Goal: Book appointment/travel/reservation

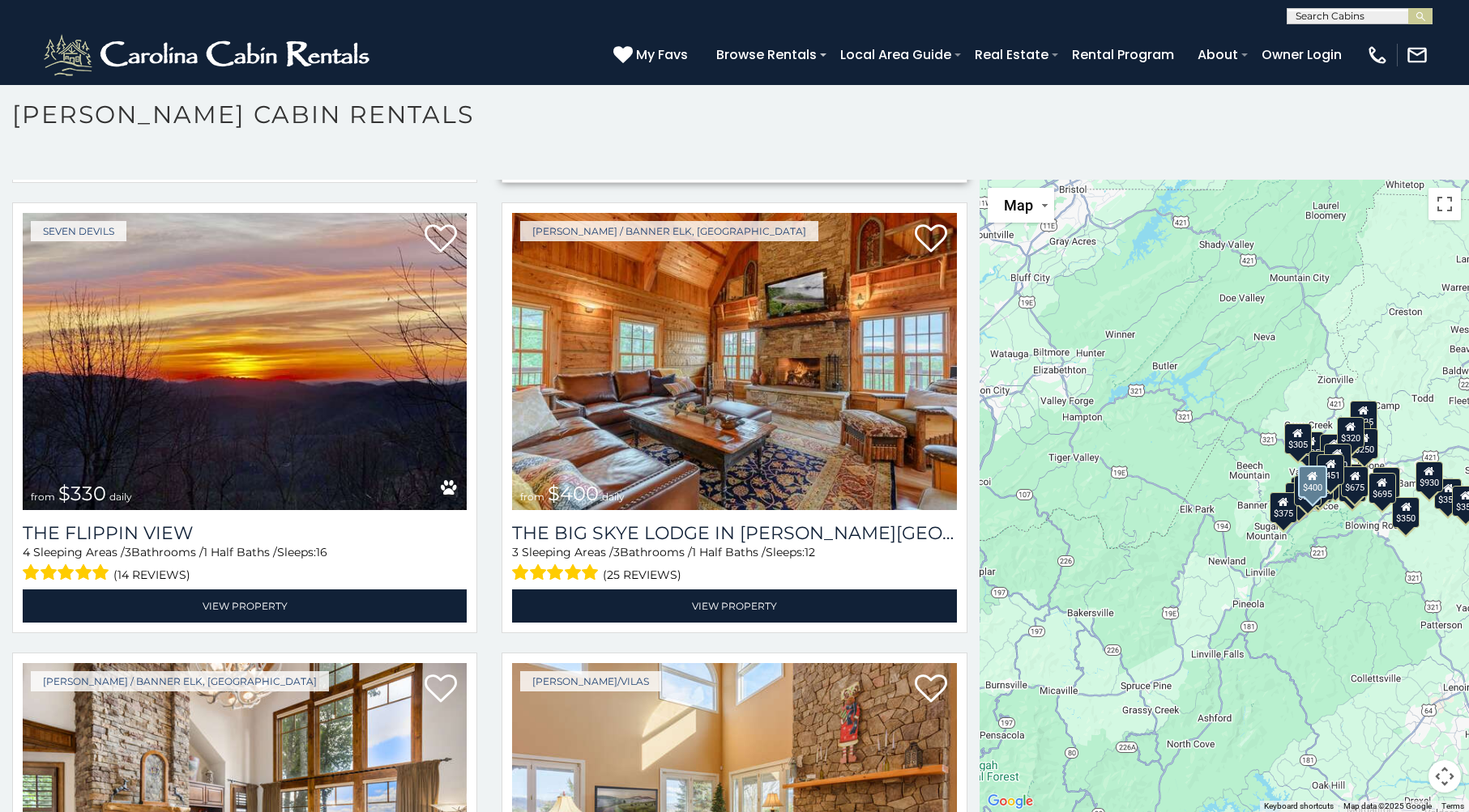
scroll to position [2511, 0]
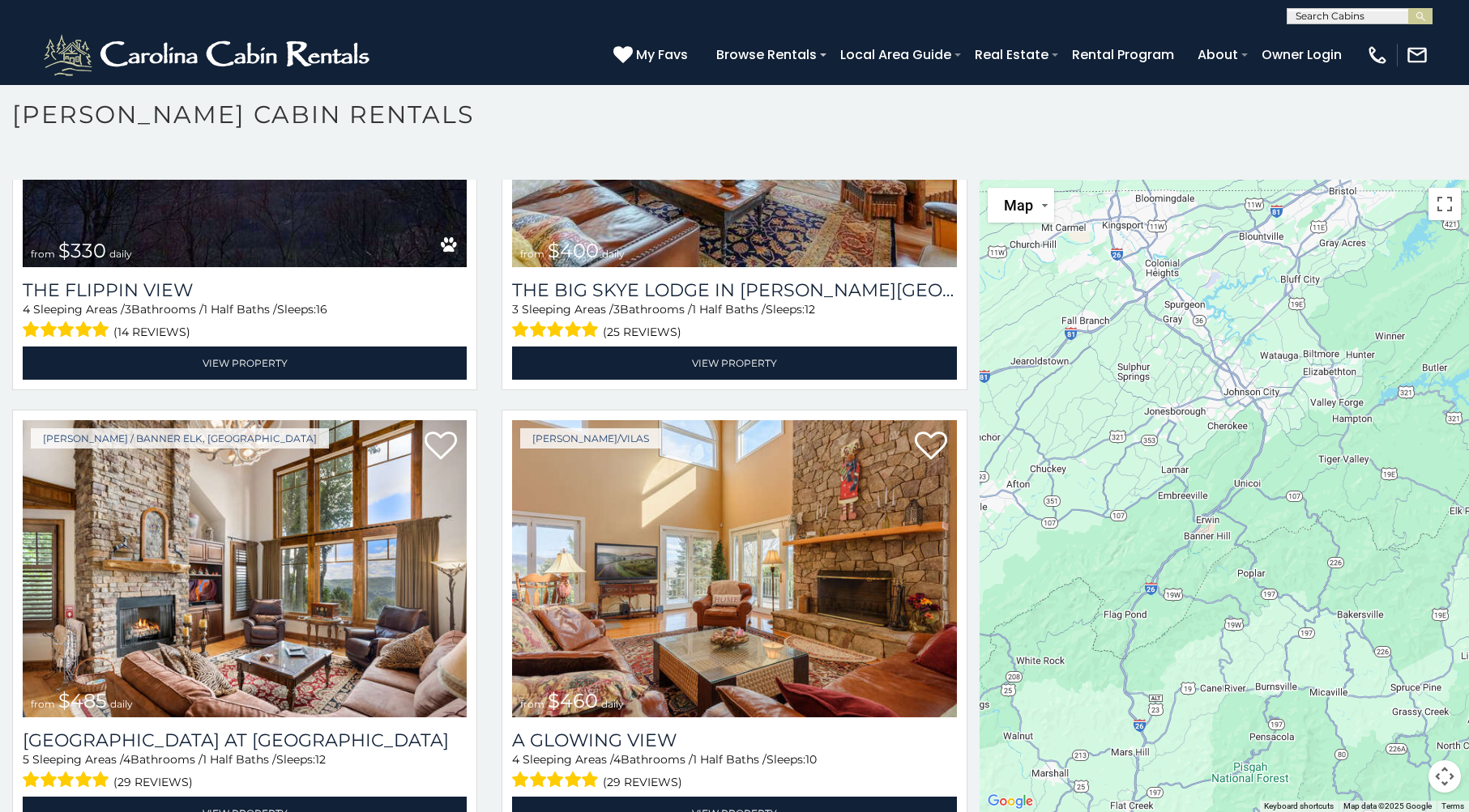
drag, startPoint x: 1092, startPoint y: 407, endPoint x: 1356, endPoint y: 406, distance: 264.0
click at [1362, 406] on div "$349 $480 $525 $315 $355 $675 $635 $930 $400 $451 $330 $400 $485 $460 $395 $255…" at bounding box center [1224, 495] width 489 height 632
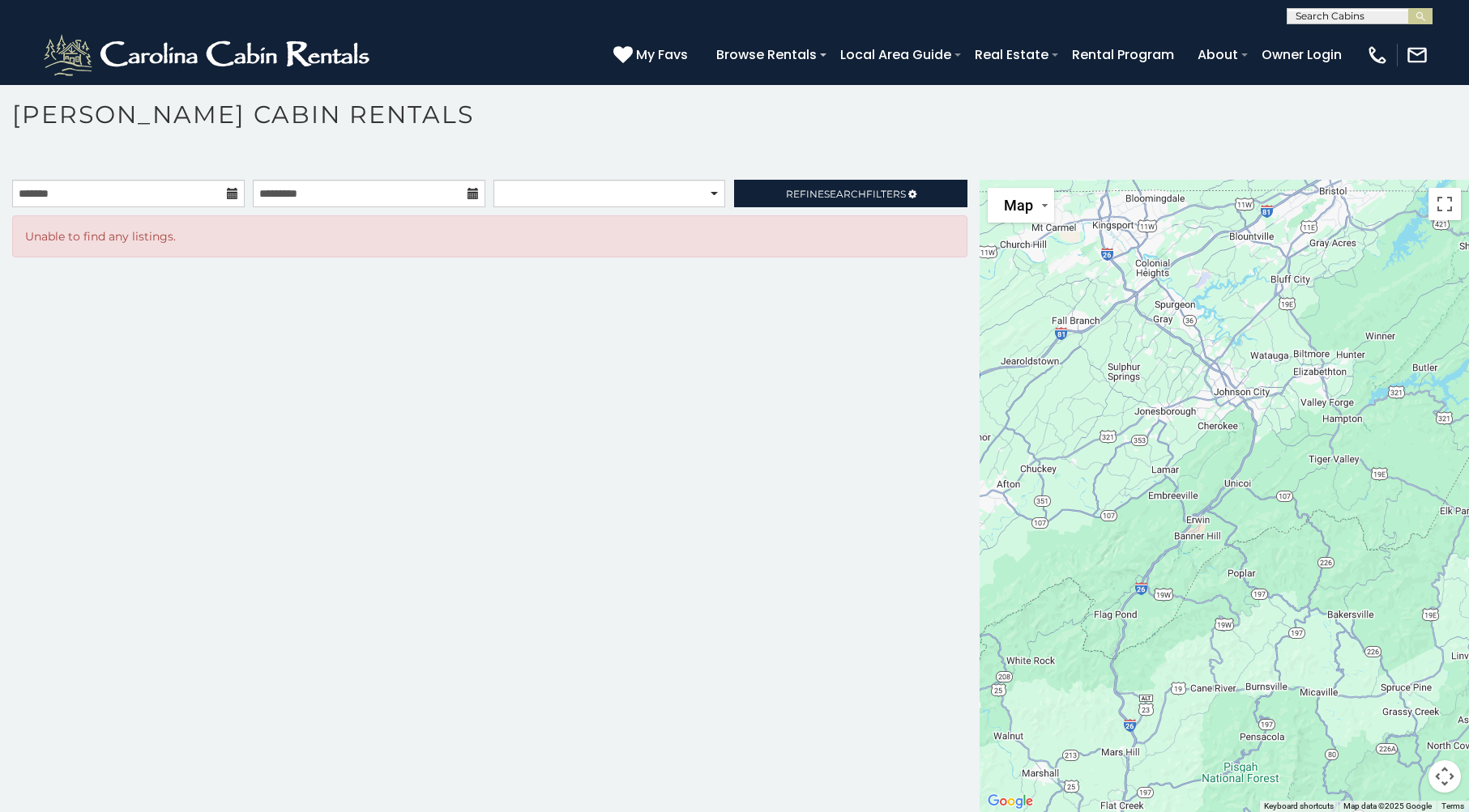
scroll to position [0, 0]
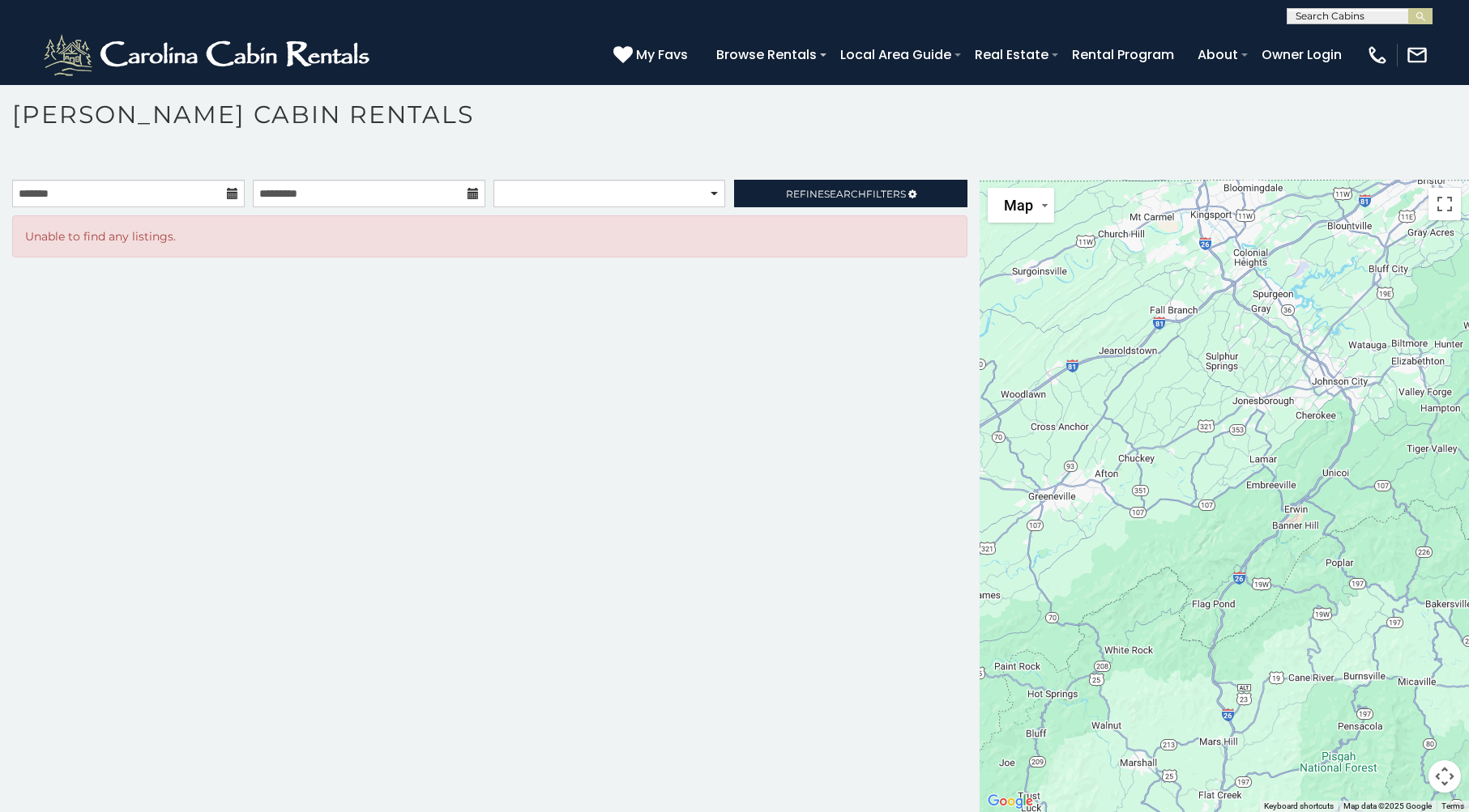
drag, startPoint x: 1134, startPoint y: 358, endPoint x: 1232, endPoint y: 222, distance: 167.6
click at [1232, 222] on div at bounding box center [1224, 495] width 489 height 632
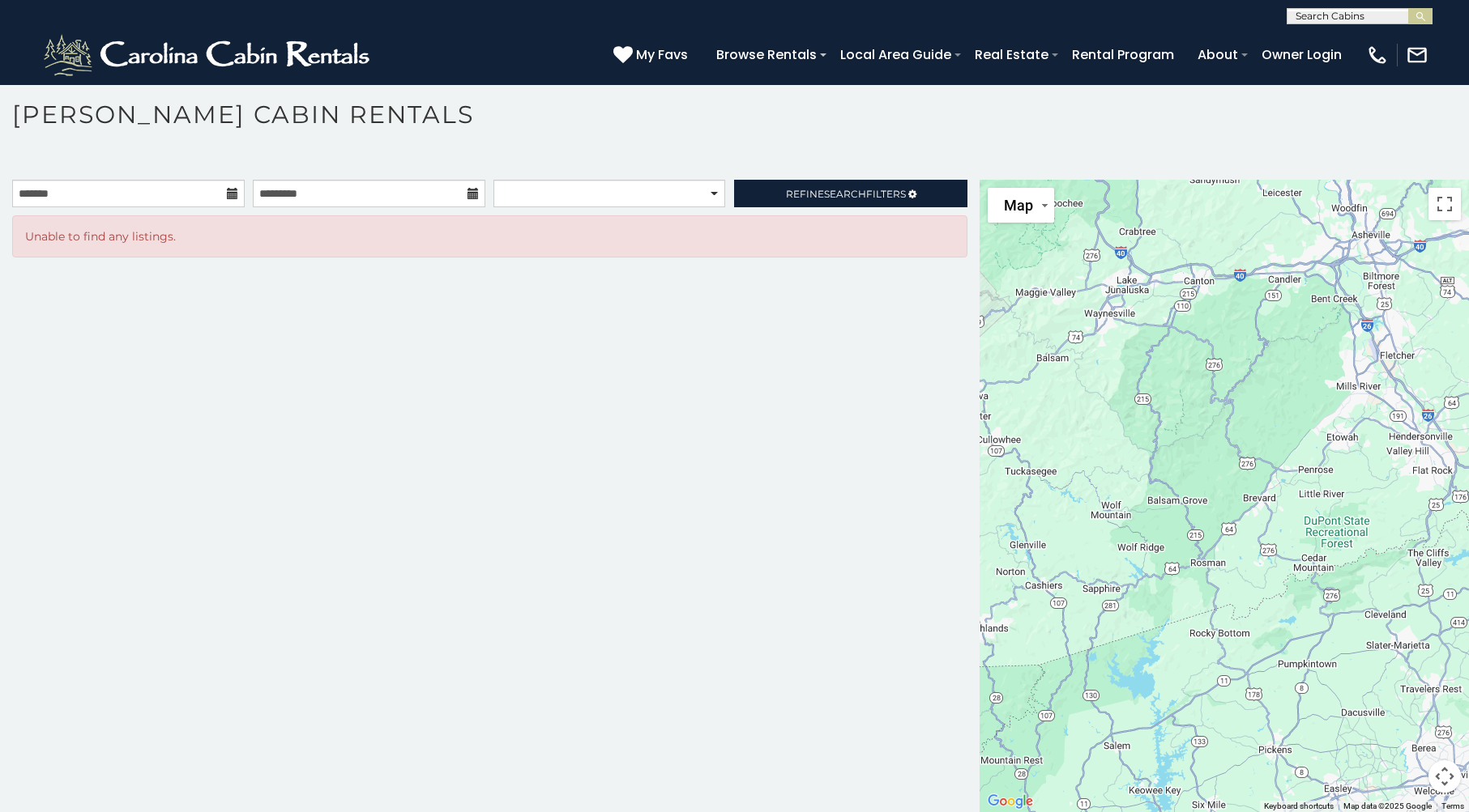
drag, startPoint x: 1078, startPoint y: 713, endPoint x: 1229, endPoint y: 237, distance: 499.4
click at [1229, 237] on div at bounding box center [1224, 495] width 489 height 632
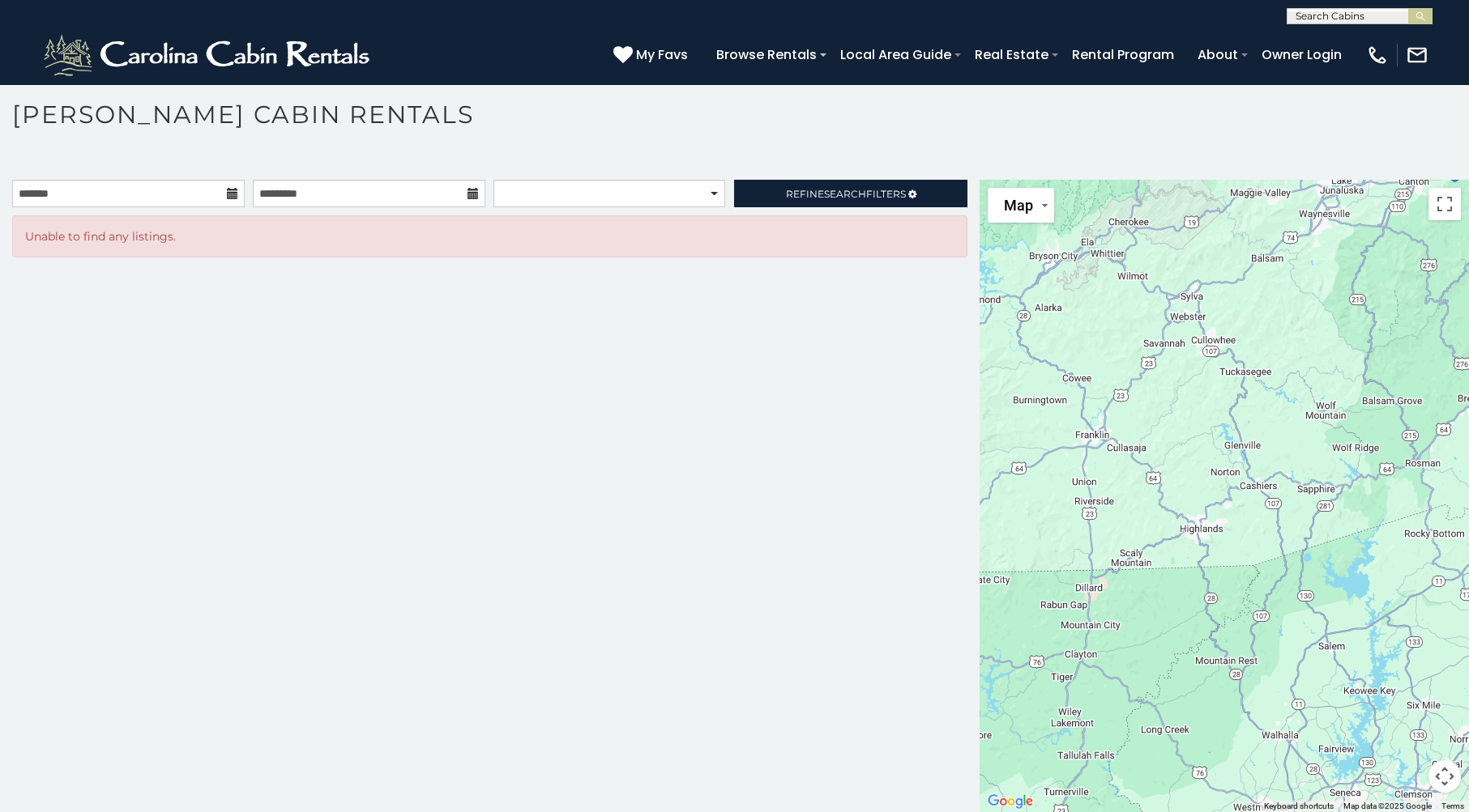
drag, startPoint x: 1060, startPoint y: 690, endPoint x: 1277, endPoint y: 588, distance: 239.8
click at [1277, 588] on div at bounding box center [1224, 495] width 489 height 632
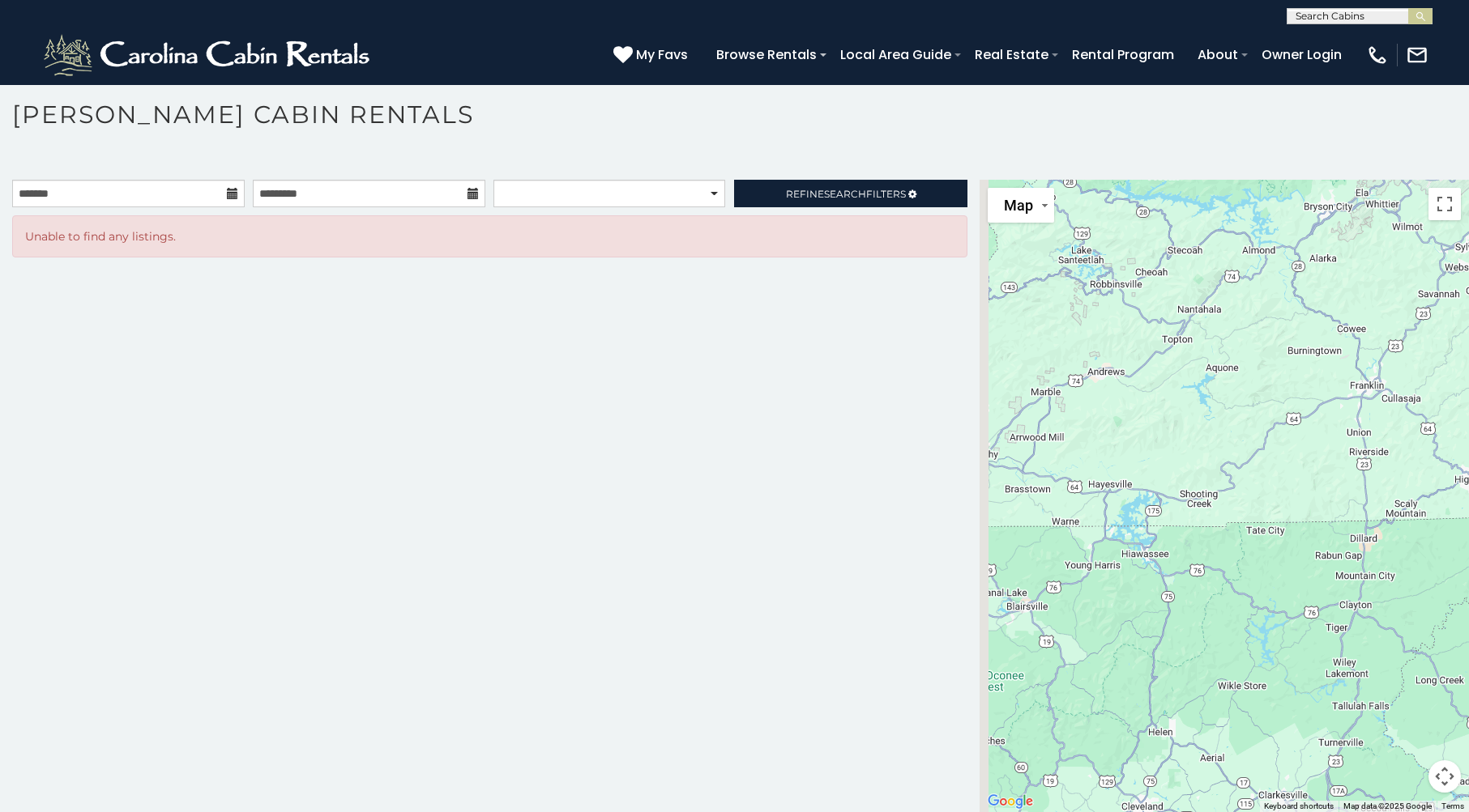
drag, startPoint x: 1034, startPoint y: 717, endPoint x: 1300, endPoint y: 670, distance: 270.1
click at [1344, 669] on div at bounding box center [1224, 495] width 489 height 632
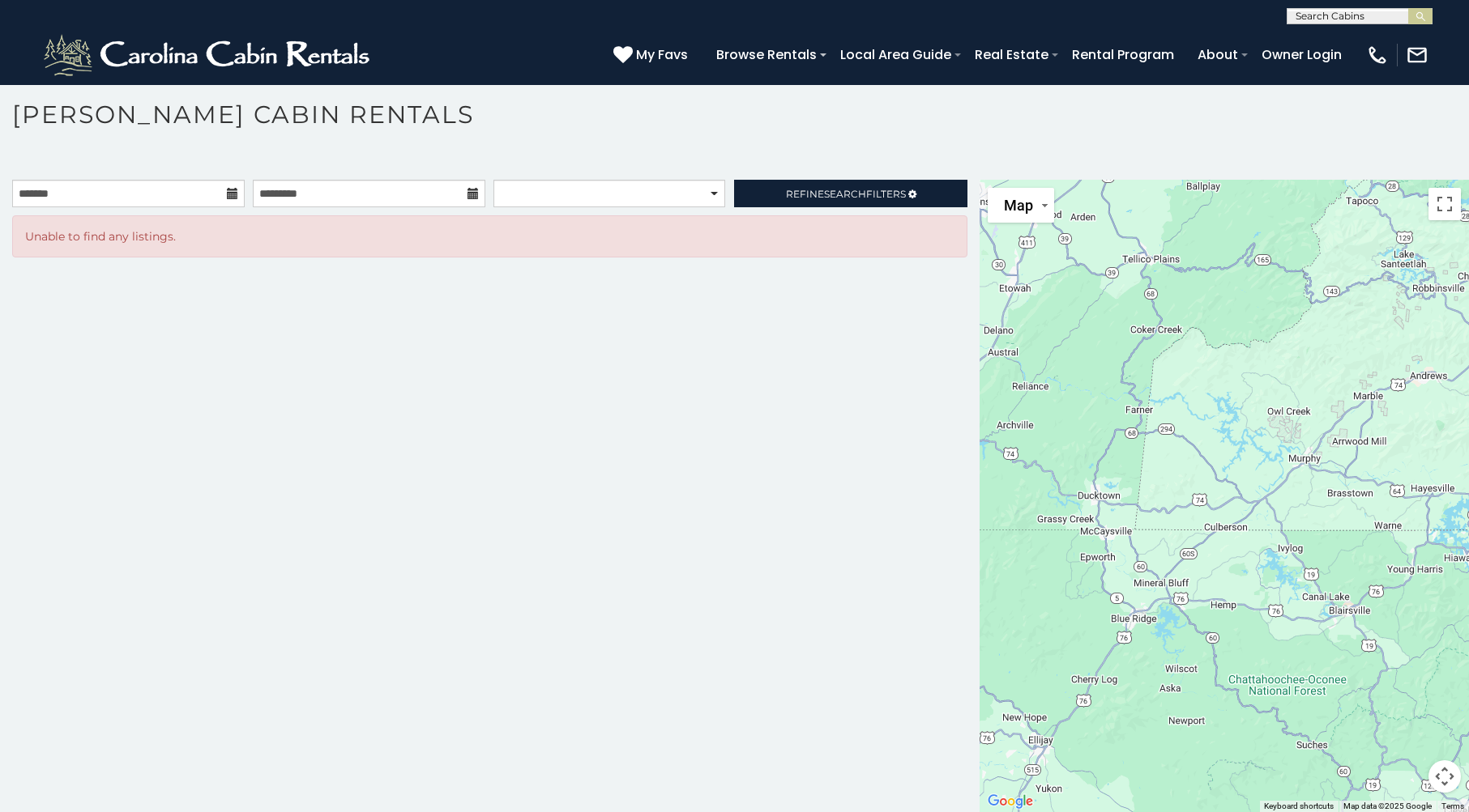
drag, startPoint x: 1088, startPoint y: 669, endPoint x: 1271, endPoint y: 669, distance: 183.0
click at [1271, 669] on div at bounding box center [1224, 495] width 489 height 632
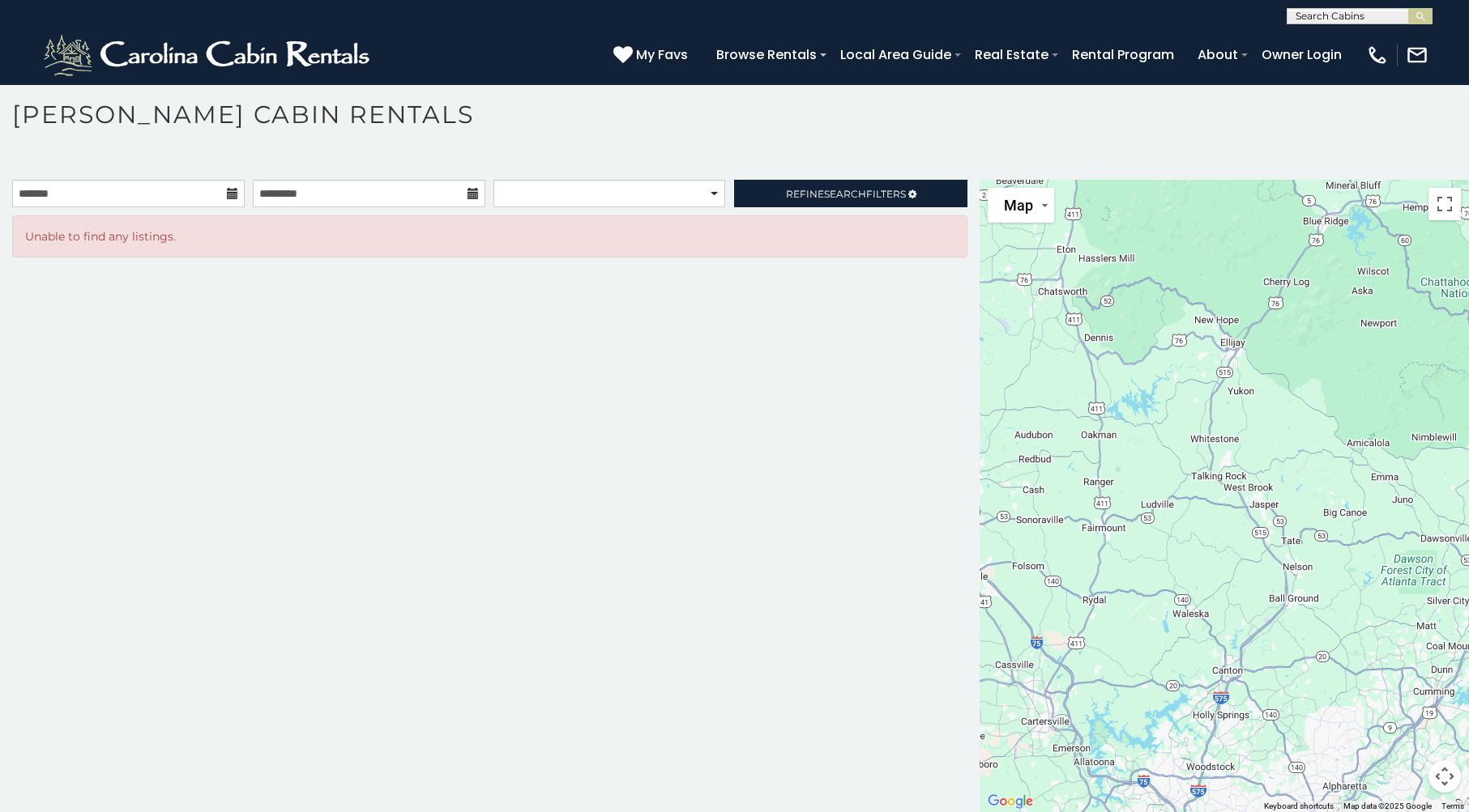
drag, startPoint x: 1062, startPoint y: 726, endPoint x: 1124, endPoint y: 319, distance: 411.7
click at [1124, 319] on div at bounding box center [1224, 495] width 489 height 632
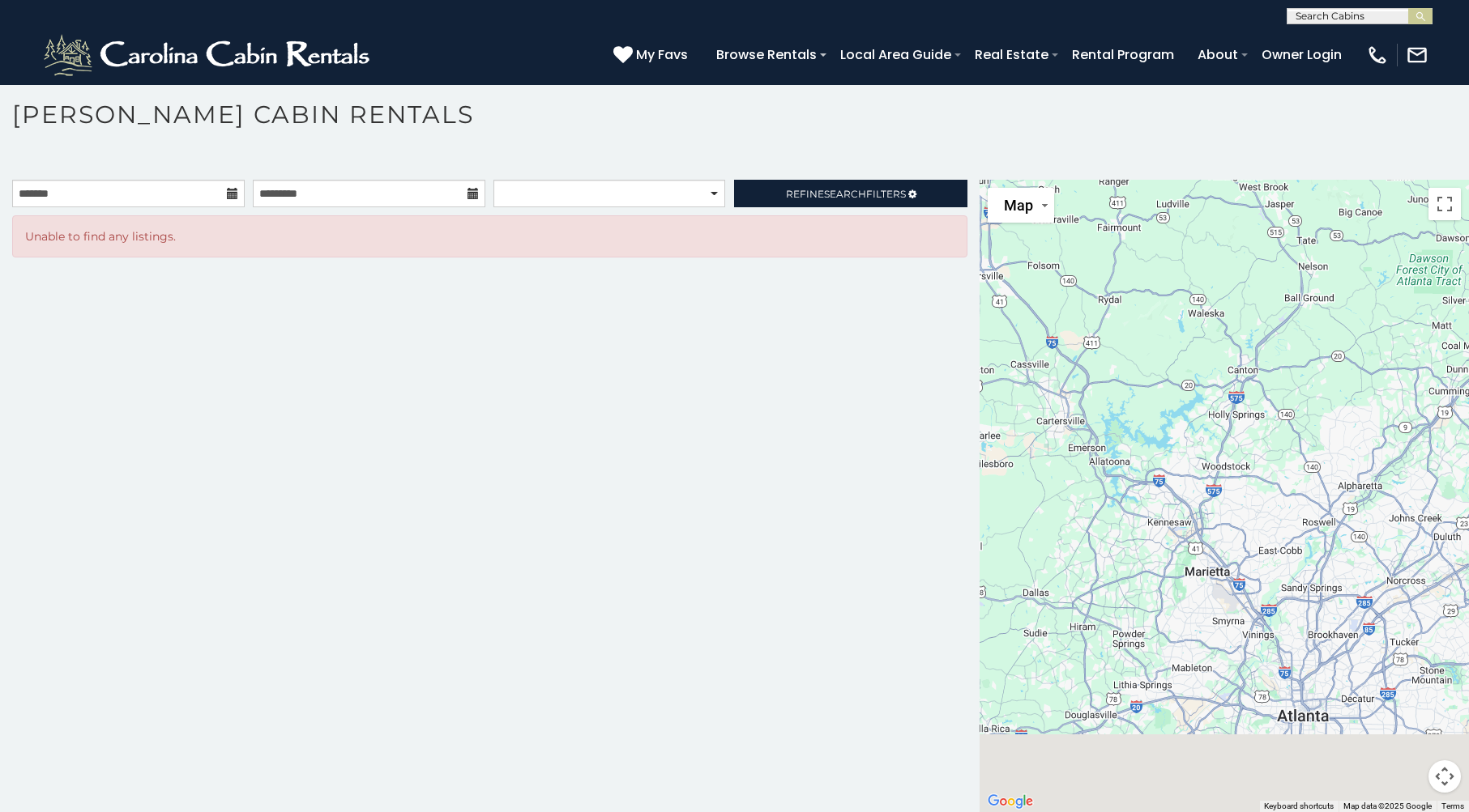
drag, startPoint x: 1096, startPoint y: 694, endPoint x: 1100, endPoint y: 258, distance: 436.0
click at [1108, 262] on div at bounding box center [1224, 495] width 489 height 632
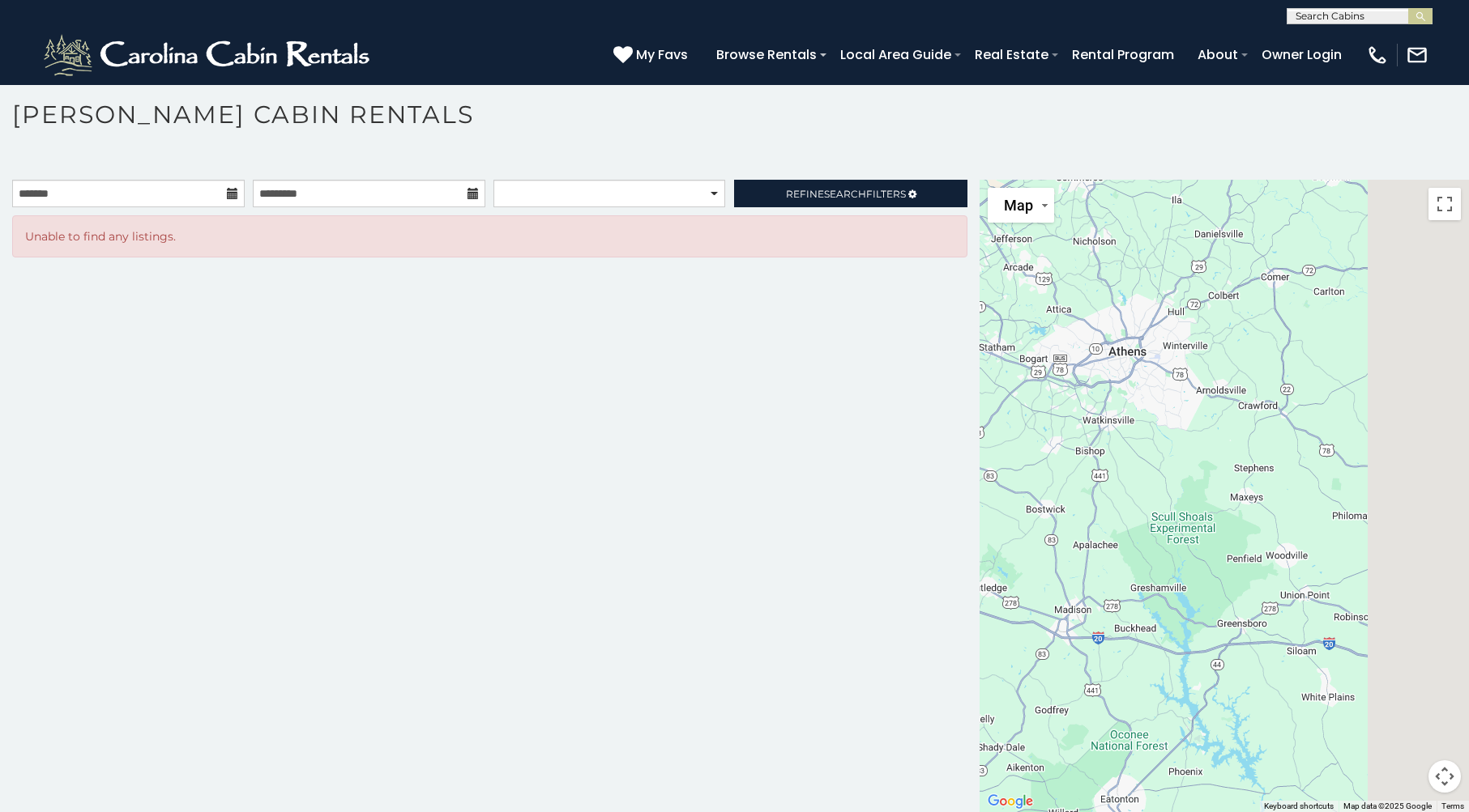
drag, startPoint x: 1347, startPoint y: 562, endPoint x: 507, endPoint y: 589, distance: 840.4
click at [543, 180] on main "**********" at bounding box center [734, 180] width 1469 height 0
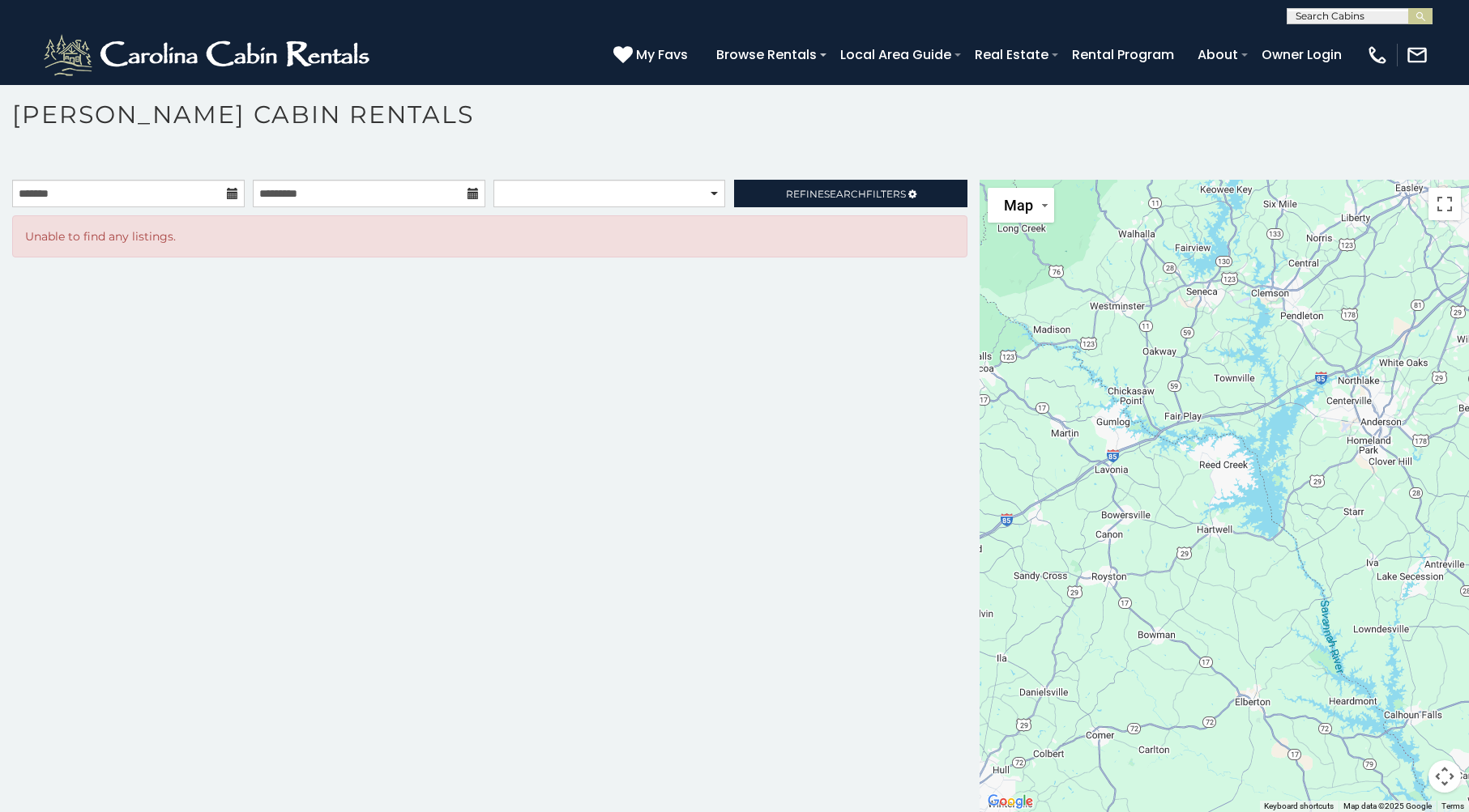
drag, startPoint x: 1177, startPoint y: 338, endPoint x: 966, endPoint y: 799, distance: 507.0
click at [980, 800] on div "Map Satellite Map Labels Keyboard shortcuts Map Data Map data ©2025 Google Map …" at bounding box center [1224, 495] width 489 height 632
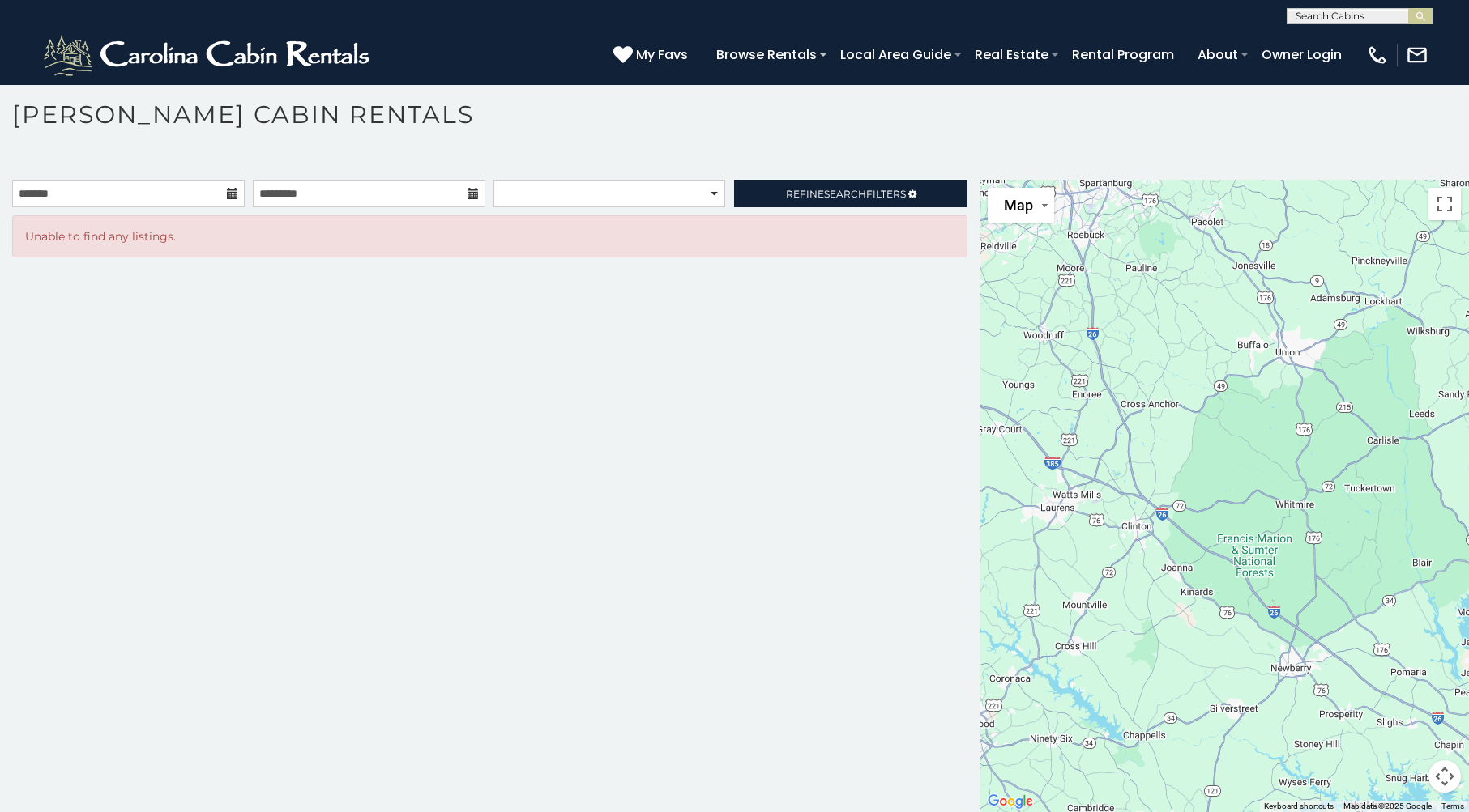
drag, startPoint x: 1349, startPoint y: 575, endPoint x: 771, endPoint y: 658, distance: 583.9
click at [771, 180] on main "**********" at bounding box center [734, 180] width 1469 height 0
